Goal: Transaction & Acquisition: Obtain resource

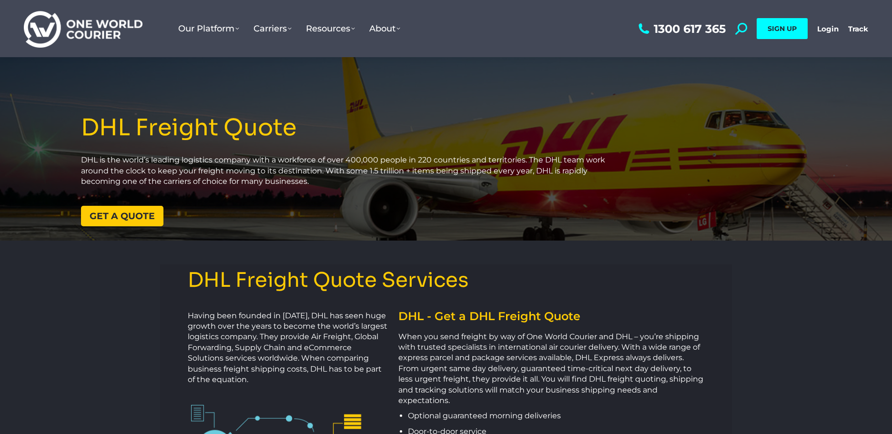
click at [122, 216] on span "Get a quote" at bounding box center [122, 216] width 65 height 9
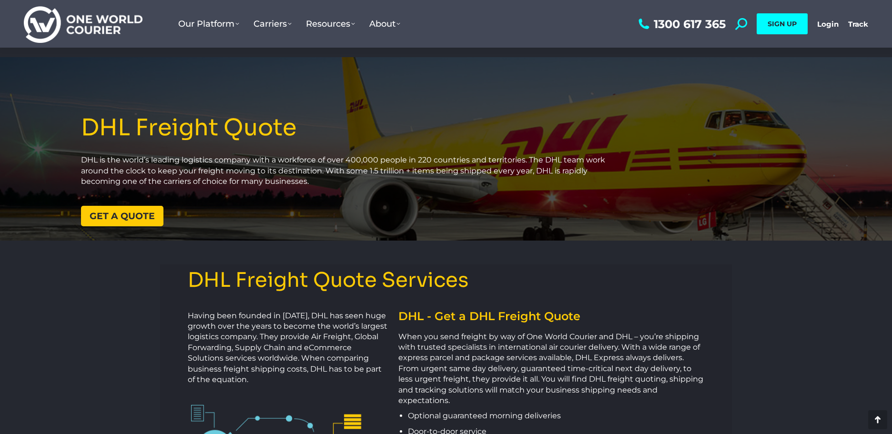
scroll to position [1212, 0]
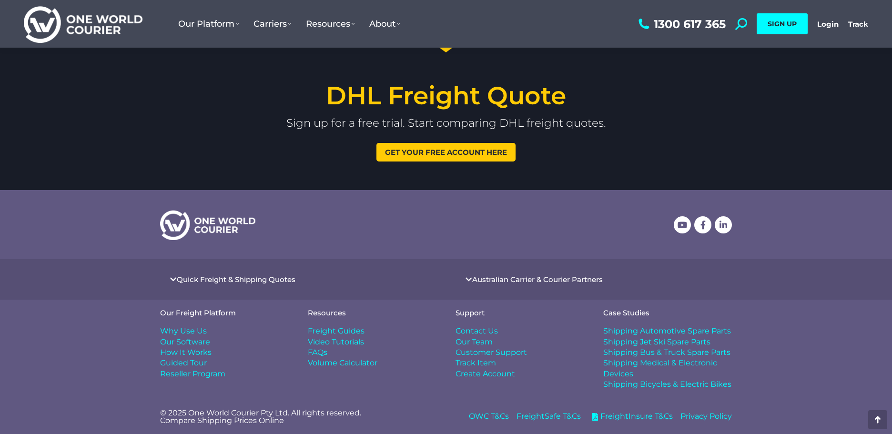
click at [236, 280] on link "Quick Freight & Shipping Quotes" at bounding box center [236, 279] width 119 height 7
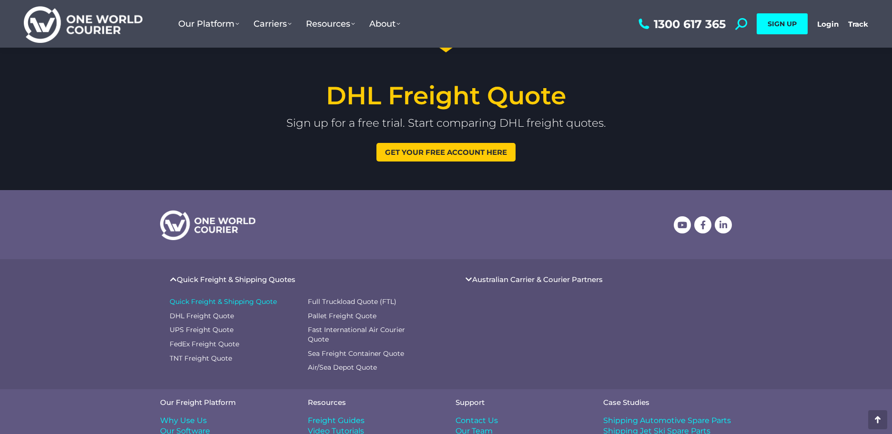
click at [243, 301] on span "Quick Freight & Shipping Quote" at bounding box center [223, 302] width 107 height 10
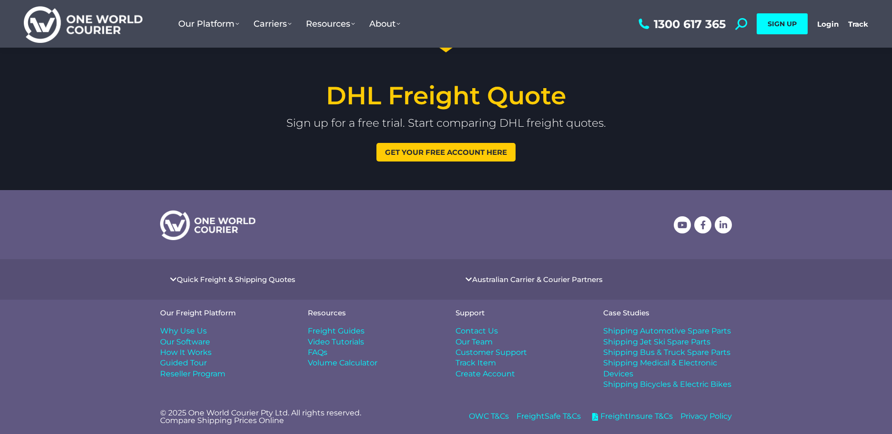
click at [257, 277] on link "Quick Freight & Shipping Quotes" at bounding box center [236, 279] width 119 height 7
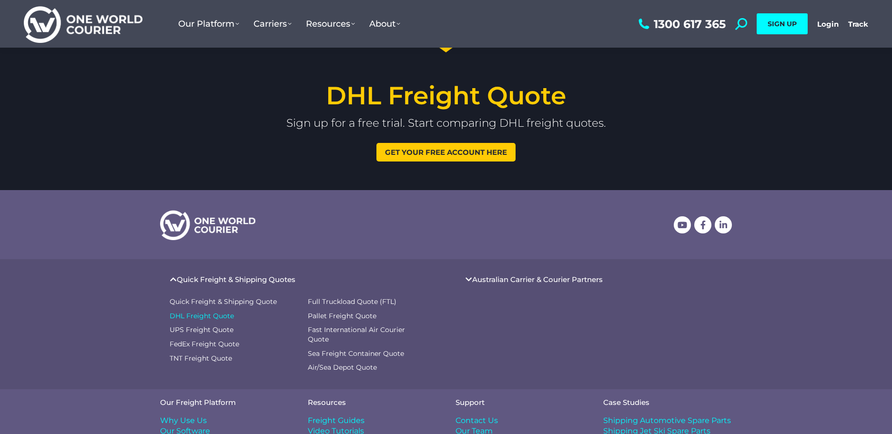
click at [216, 314] on span "DHL Freight Quote" at bounding box center [202, 317] width 64 height 10
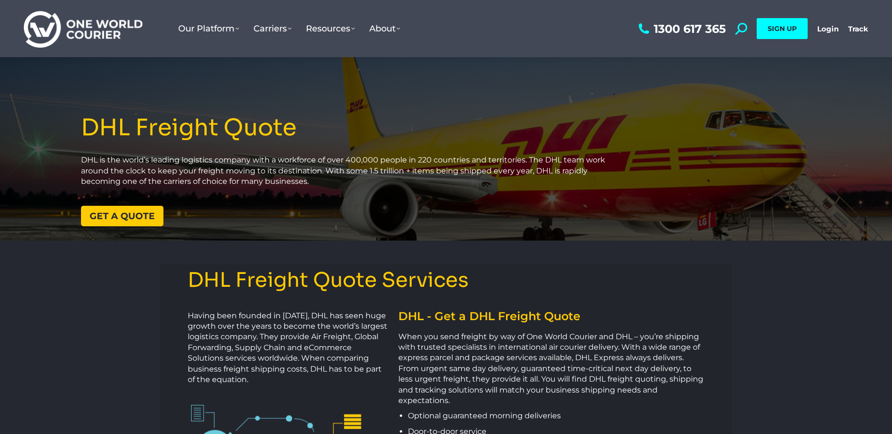
click at [130, 215] on span "Get a quote" at bounding box center [122, 216] width 65 height 9
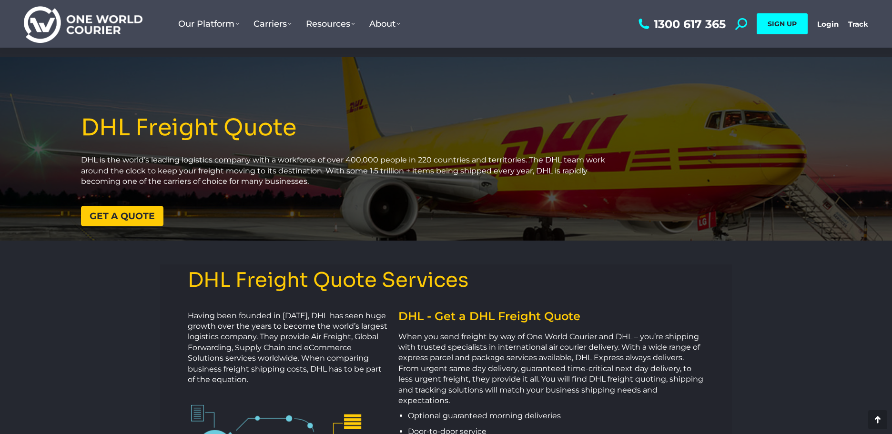
scroll to position [1212, 0]
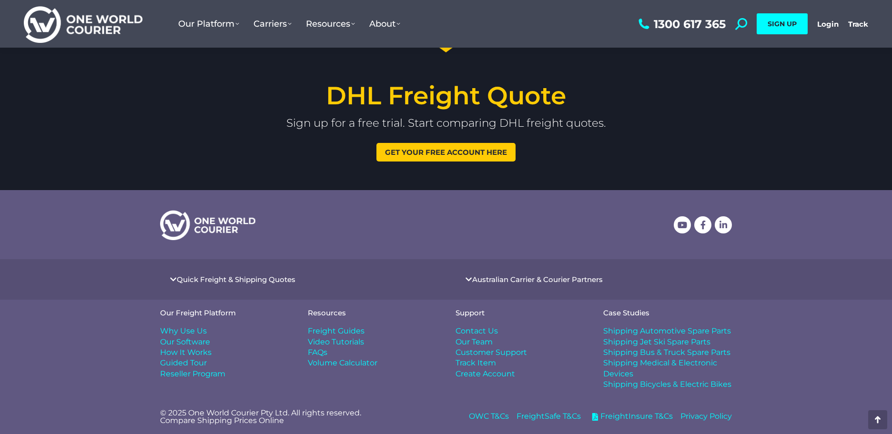
click at [457, 153] on span "Get your free account here" at bounding box center [446, 152] width 122 height 7
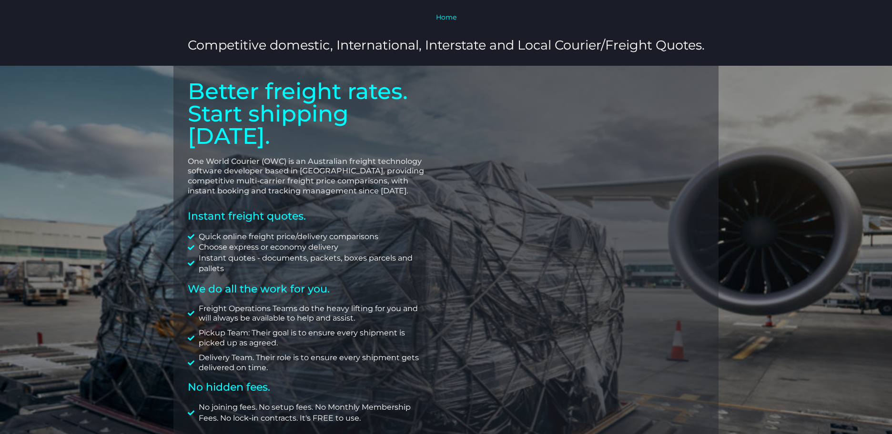
scroll to position [143, 0]
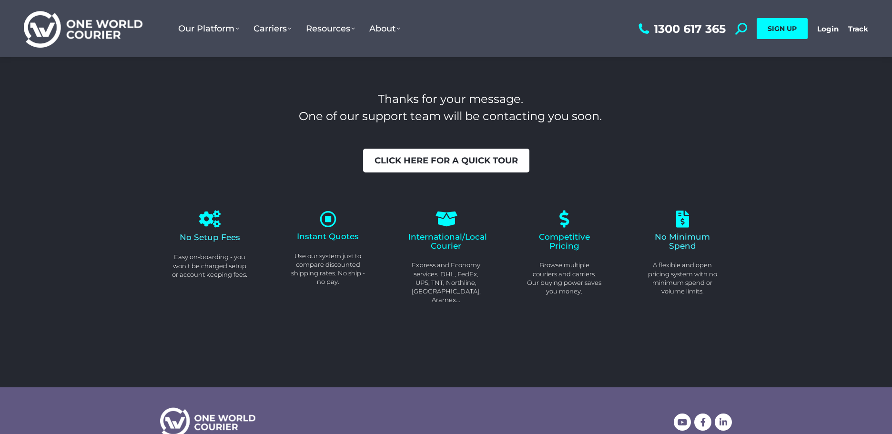
click at [444, 159] on span "Click here for a quick tour" at bounding box center [446, 160] width 143 height 9
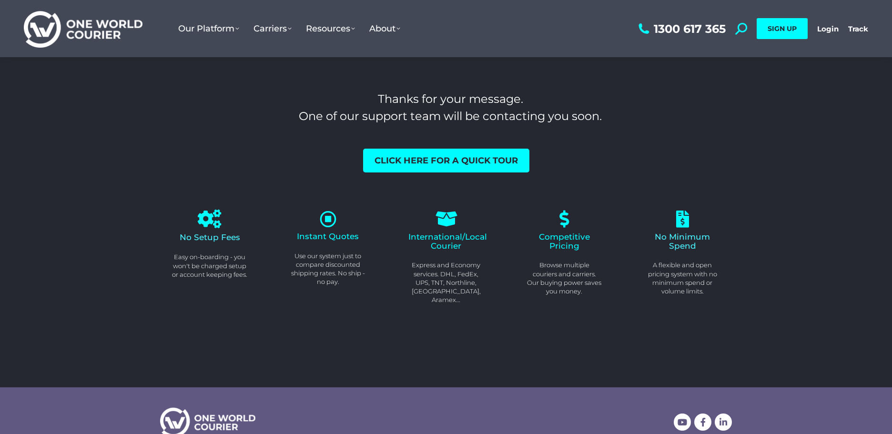
click at [204, 227] on icon at bounding box center [209, 219] width 19 height 19
click at [312, 222] on div at bounding box center [327, 219] width 75 height 17
